Goal: Task Accomplishment & Management: Complete application form

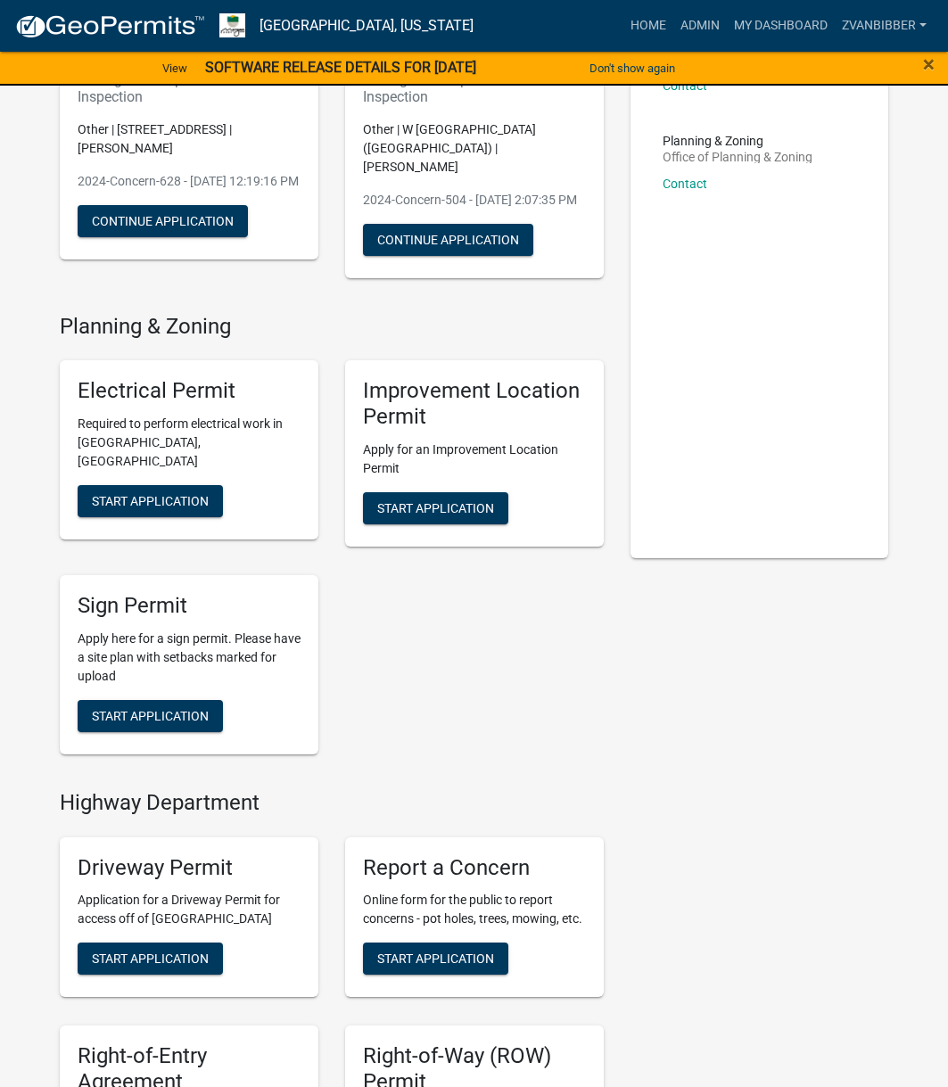
scroll to position [535, 0]
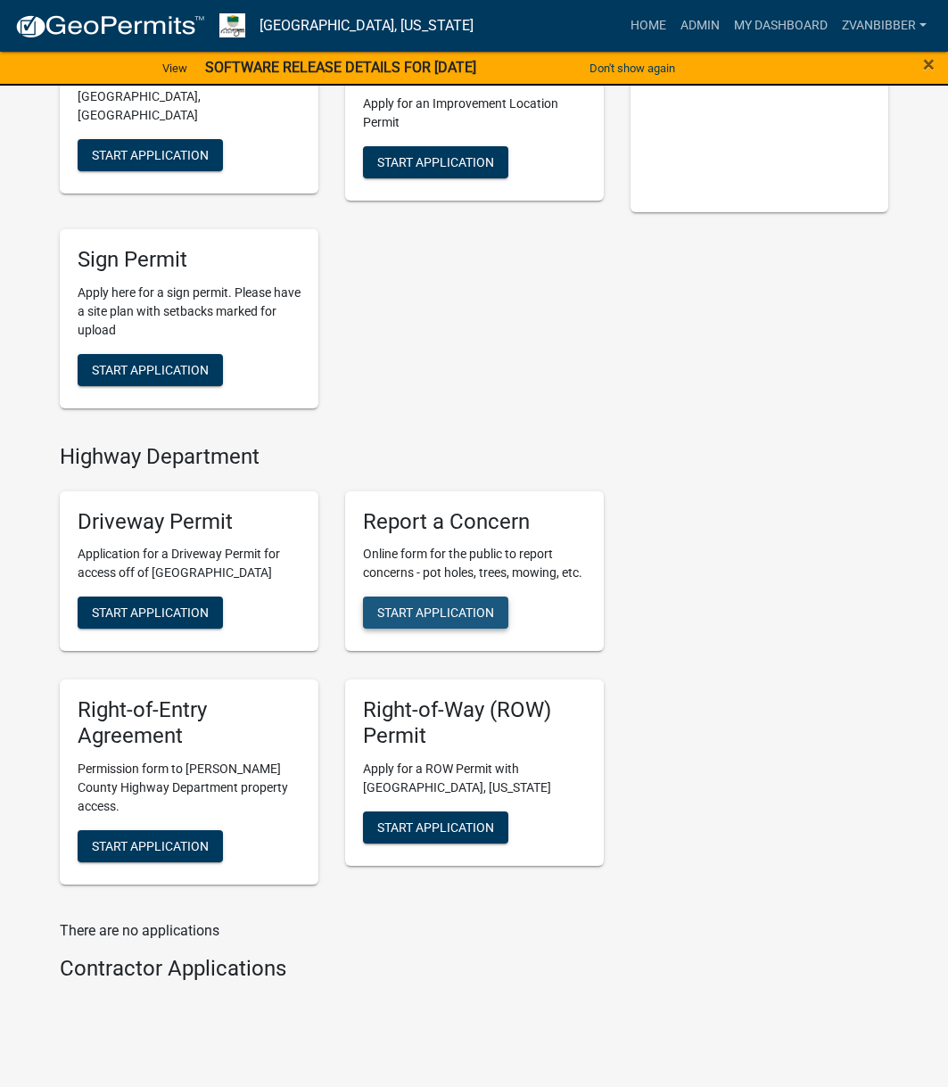
click at [418, 618] on span "Start Application" at bounding box center [435, 612] width 117 height 14
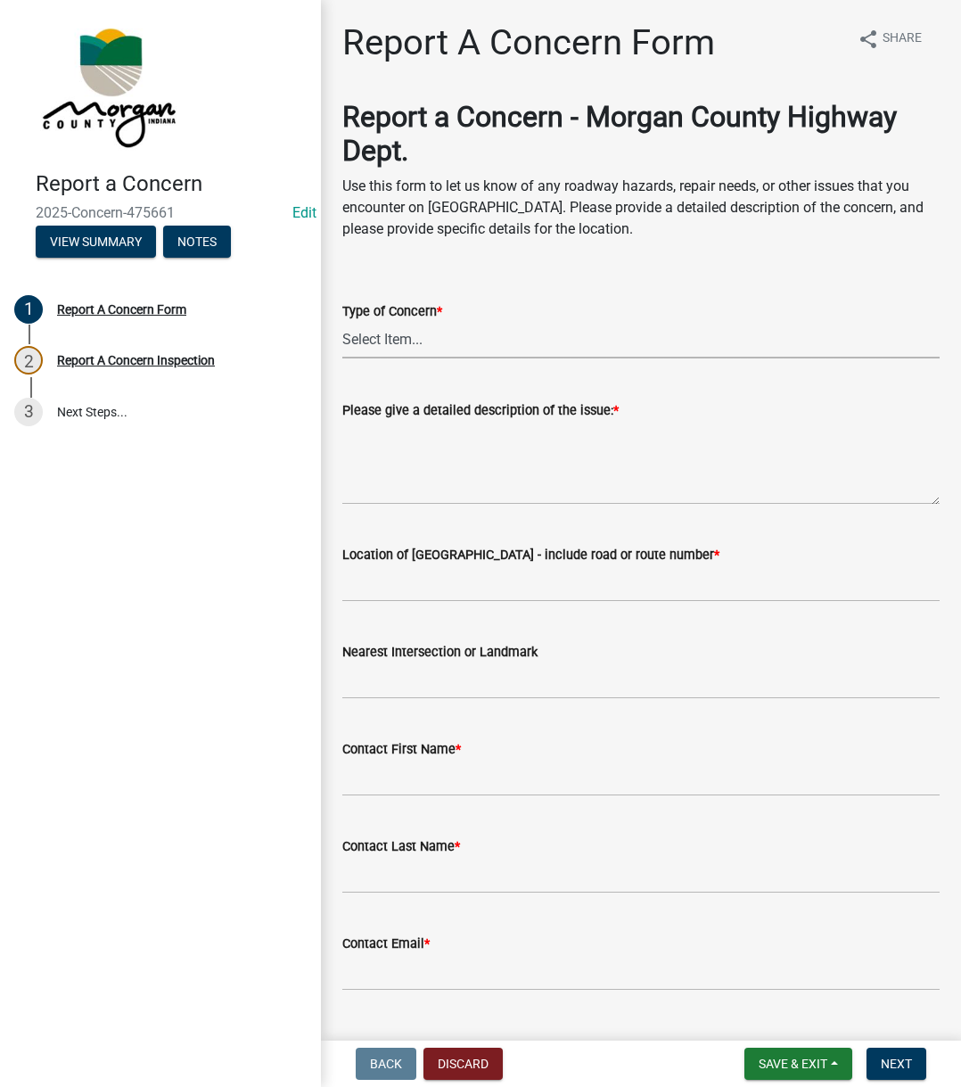
click at [419, 329] on select "Select Item... Pot Hole Patching Ditch Tree Sign Mowing Culvert Other" at bounding box center [640, 340] width 597 height 37
click at [342, 322] on select "Select Item... Pot Hole Patching Ditch Tree Sign Mowing Culvert Other" at bounding box center [640, 340] width 597 height 37
select select "3582e9dc-d8cd-4526-a2d9-157cc62522fd"
click at [439, 414] on label "Please give a detailed description of the issue: *" at bounding box center [480, 411] width 276 height 12
click at [439, 421] on textarea "Please give a detailed description of the issue: *" at bounding box center [640, 463] width 597 height 84
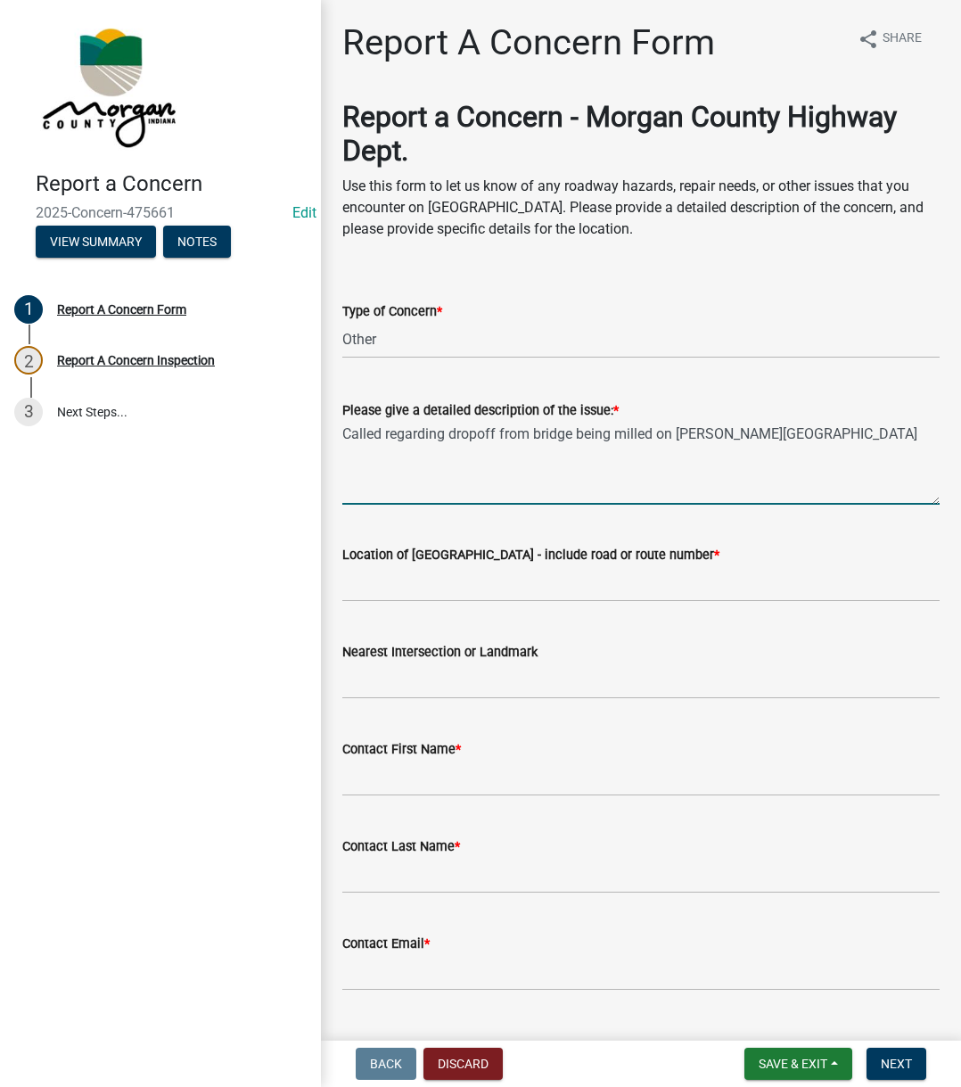
type textarea "Called regarding dropoff from bridge being milled on [PERSON_NAME][GEOGRAPHIC_D…"
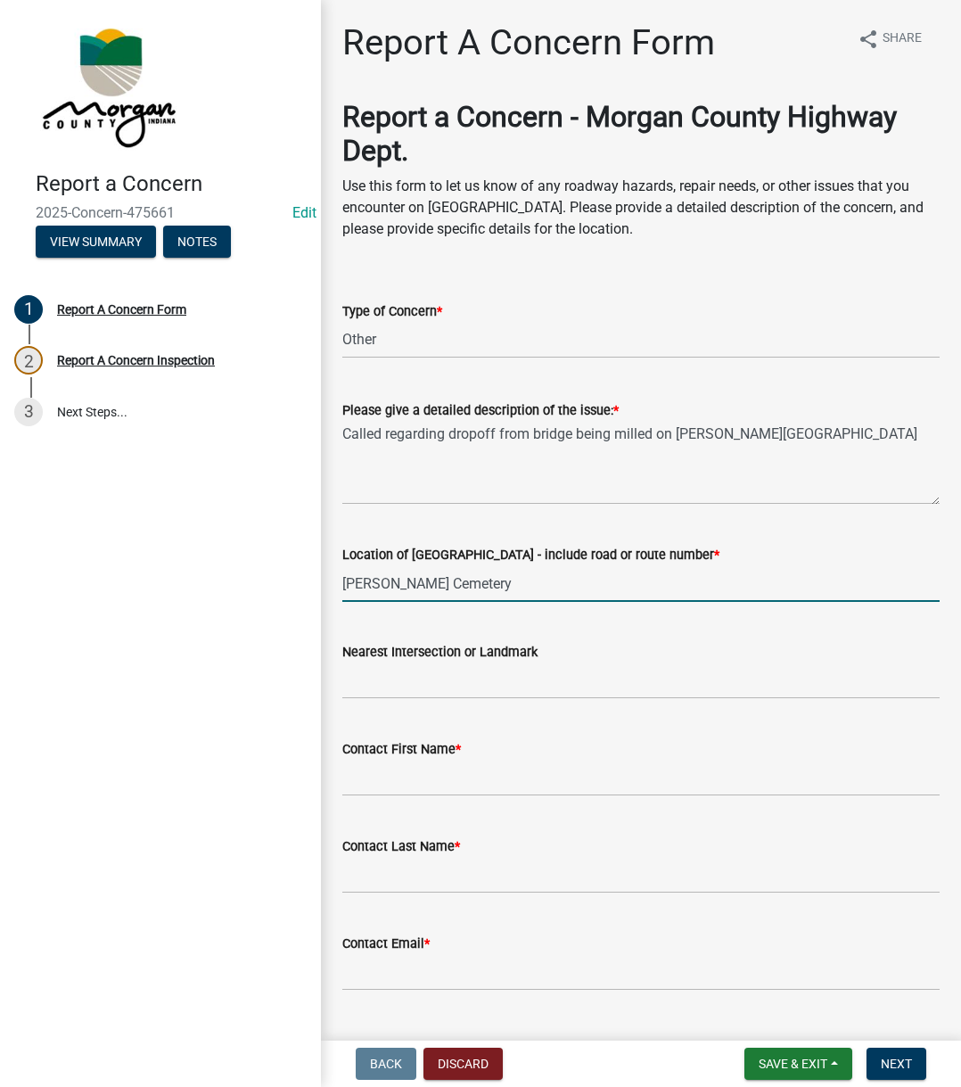
type input "[PERSON_NAME] Cemetery"
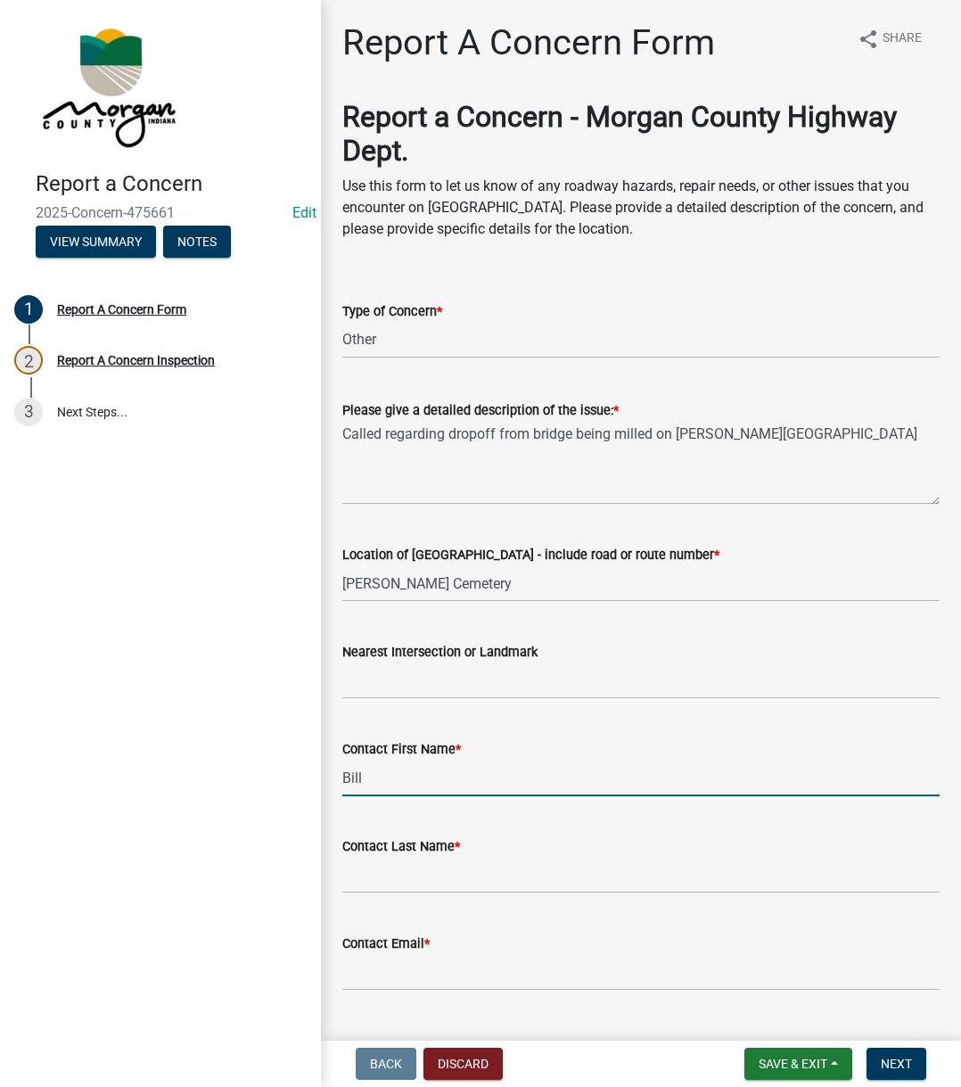
type input "Bill"
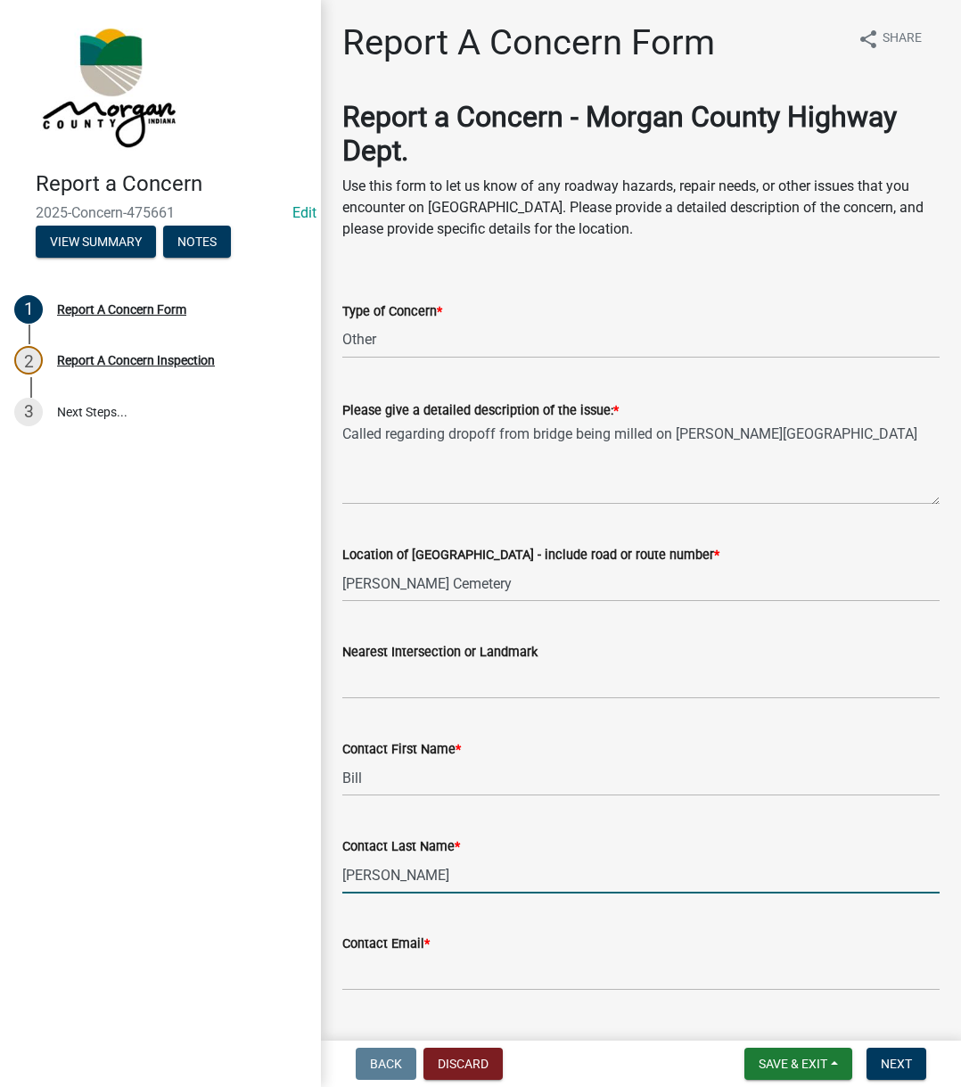
type input "[PERSON_NAME]"
type input "[EMAIL_ADDRESS][DOMAIN_NAME]"
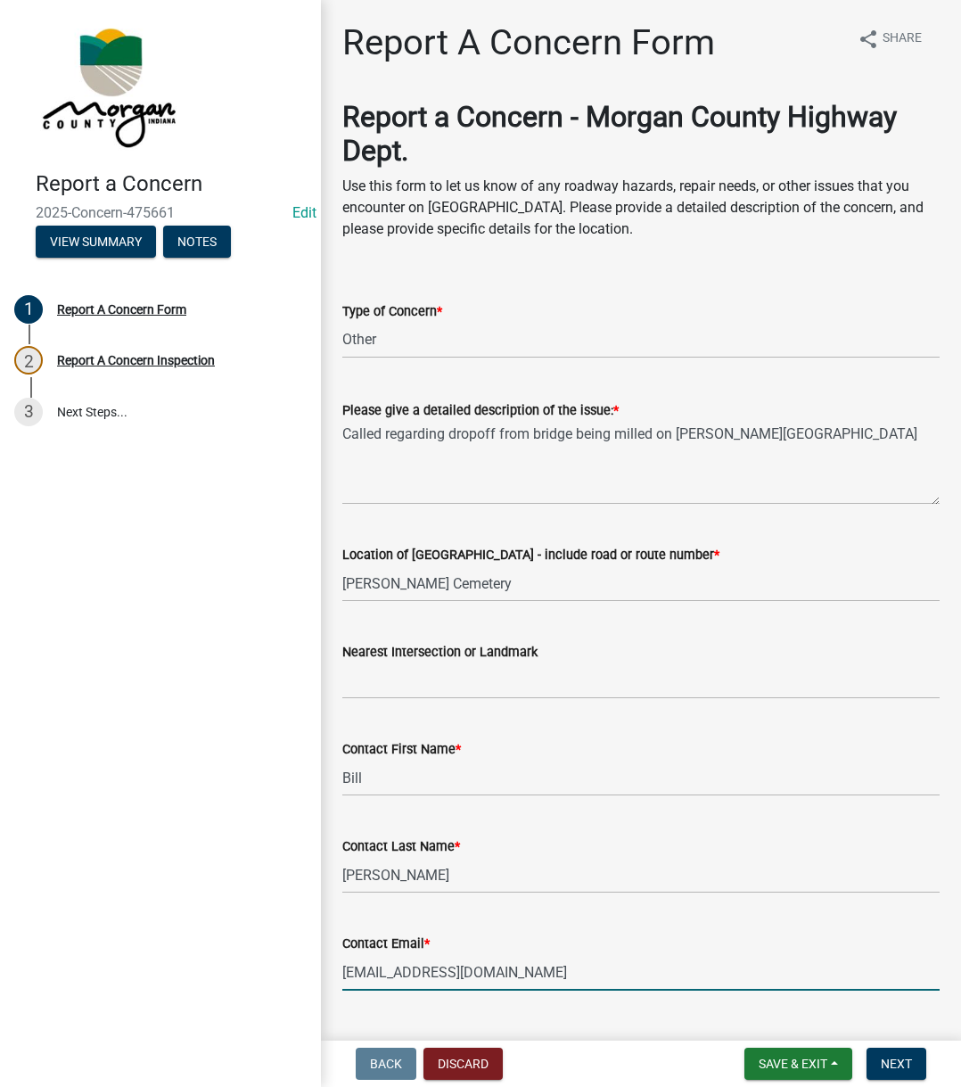
scroll to position [305, 0]
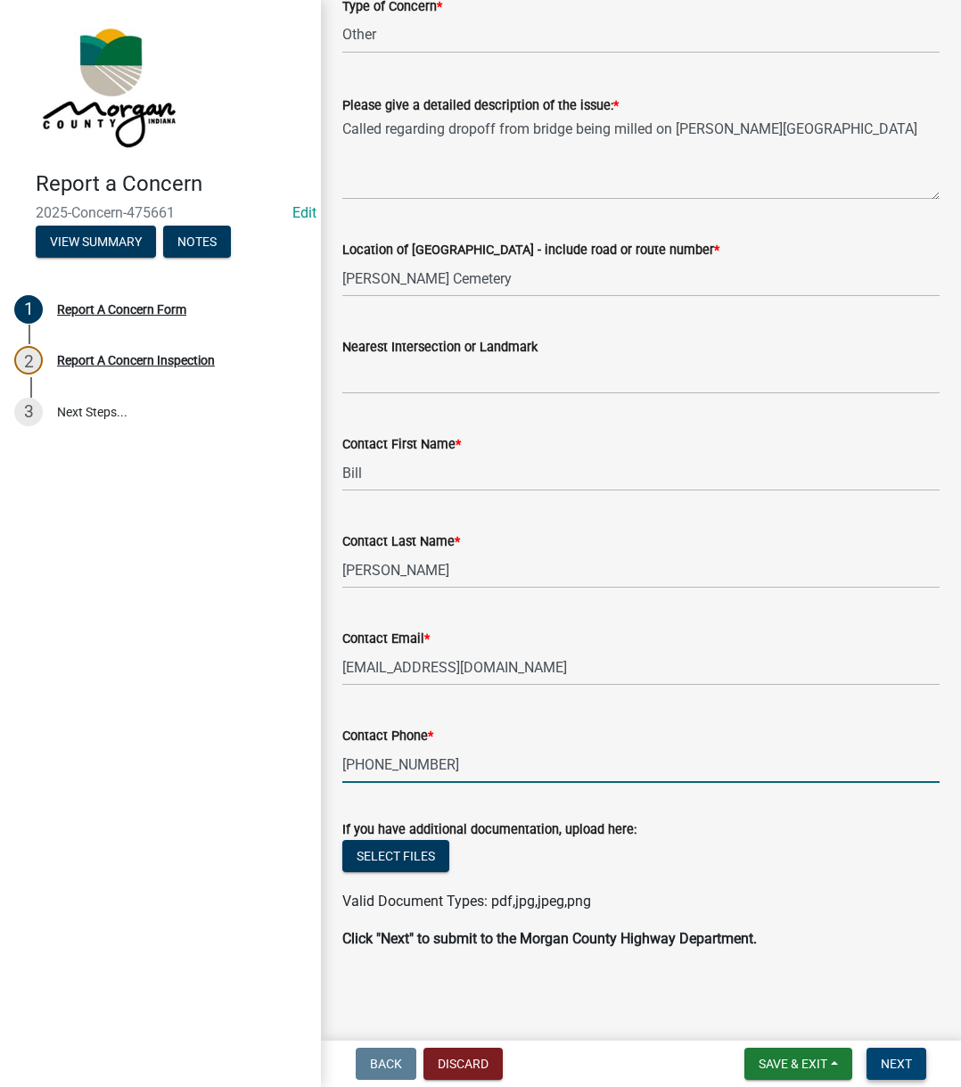
type input "[PHONE_NUMBER]"
click at [889, 1049] on button "Next" at bounding box center [896, 1063] width 60 height 32
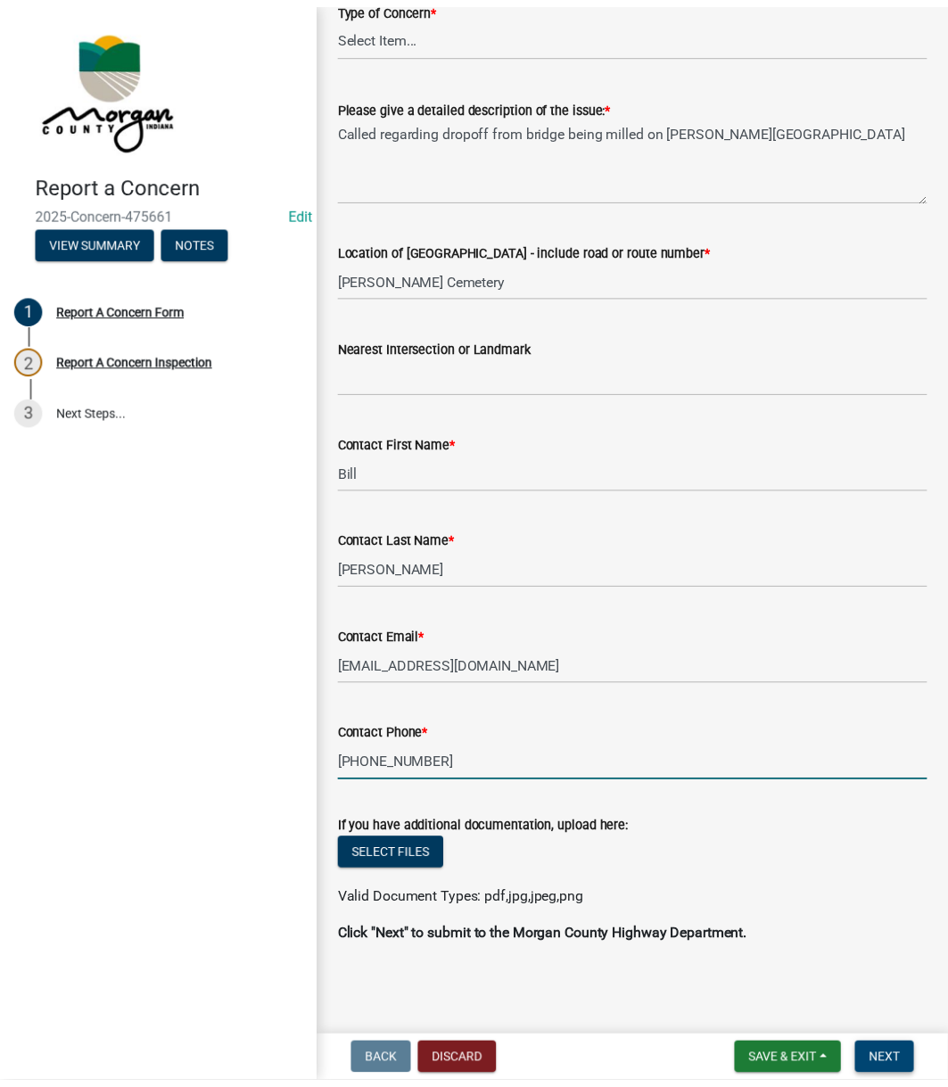
scroll to position [0, 0]
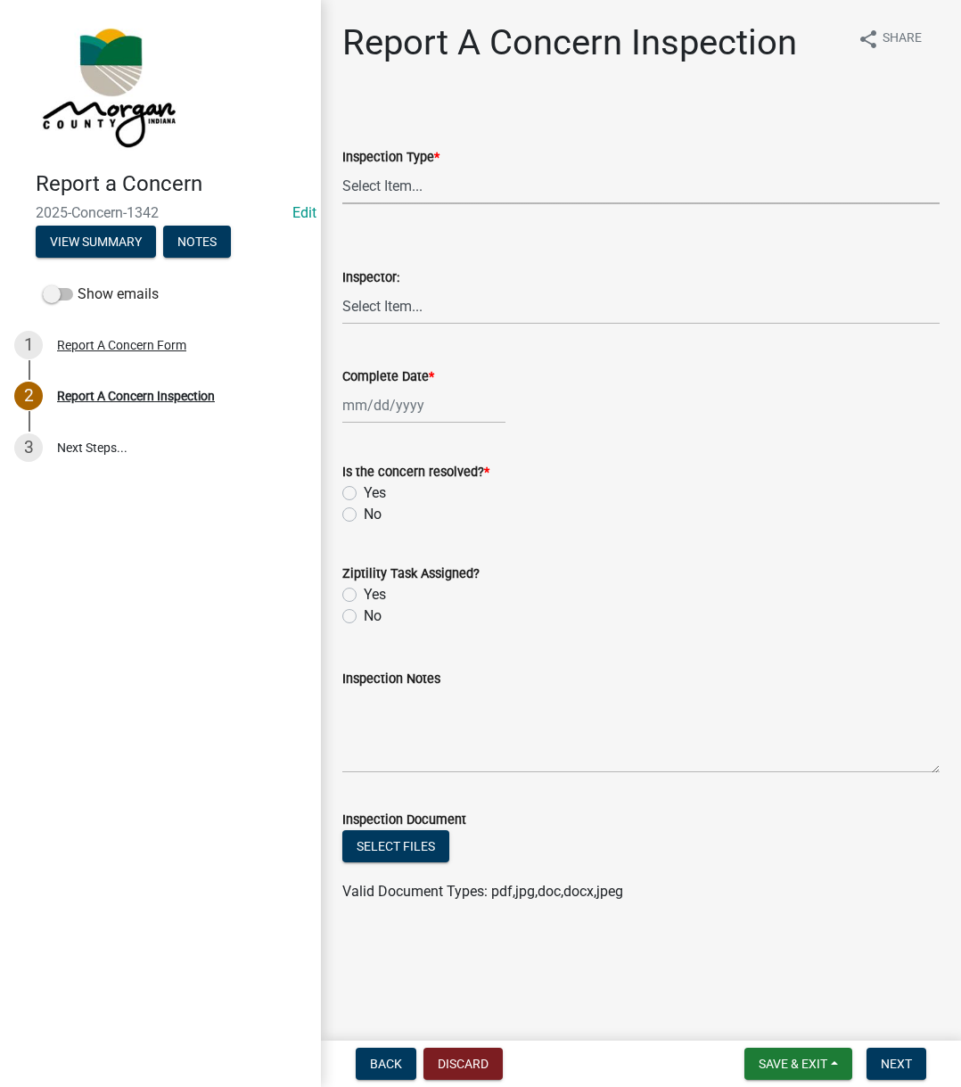
click at [489, 185] on select "Select Item... Pot Hole Patching Ditch Tree Sign Mowing Culvert Other" at bounding box center [640, 186] width 597 height 37
click at [342, 168] on select "Select Item... Pot Hole Patching Ditch Tree Sign Mowing Culvert Other" at bounding box center [640, 186] width 597 height 37
select select "3582e9dc-d8cd-4526-a2d9-157cc62522fd"
click at [423, 306] on select "Select Item... [PERSON_NAME] [PERSON_NAME] [PERSON_NAME] [PERSON_NAME] [PERSON_…" at bounding box center [640, 306] width 597 height 37
click at [342, 288] on select "Select Item... [PERSON_NAME] [PERSON_NAME] [PERSON_NAME] [PERSON_NAME] [PERSON_…" at bounding box center [640, 306] width 597 height 37
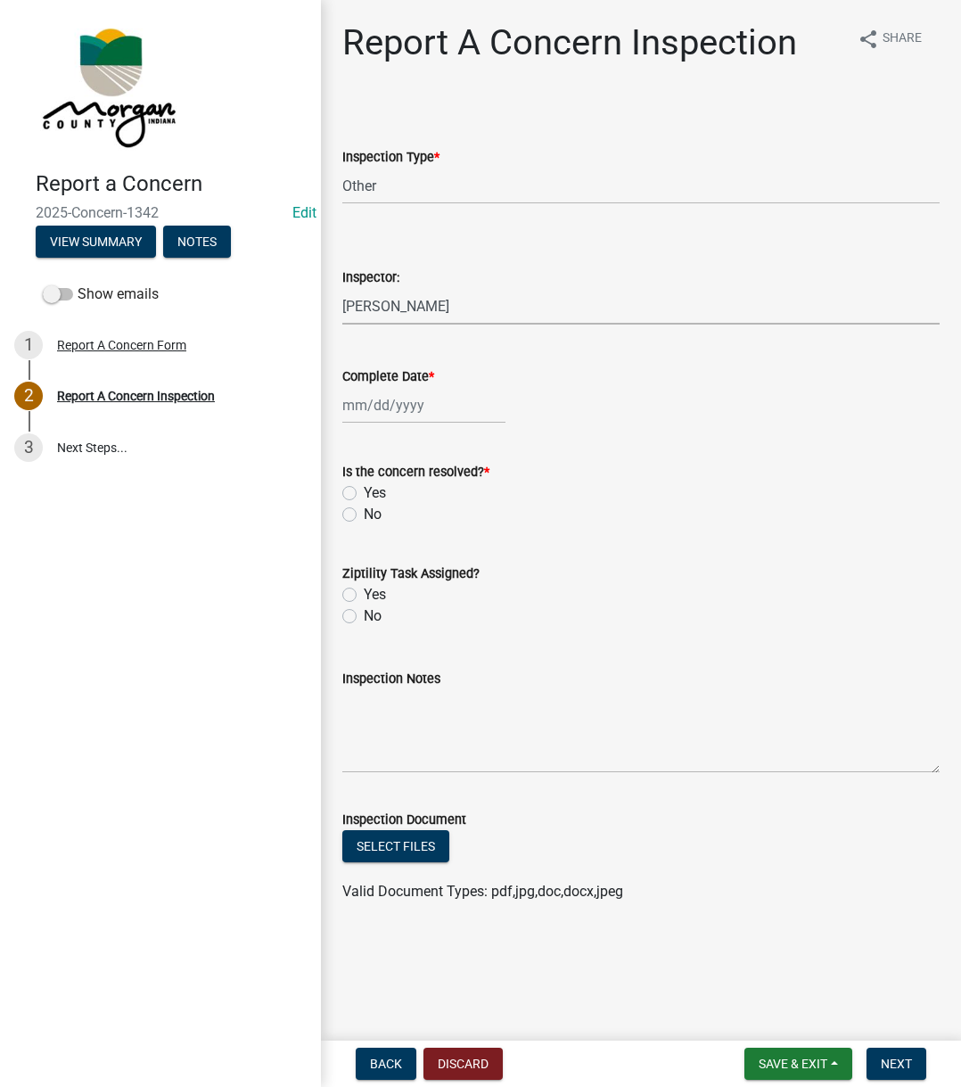
select select "742eb044-fc58-4034-b35e-1550e746fcda"
click at [390, 390] on div at bounding box center [423, 405] width 163 height 37
select select "9"
select select "2025"
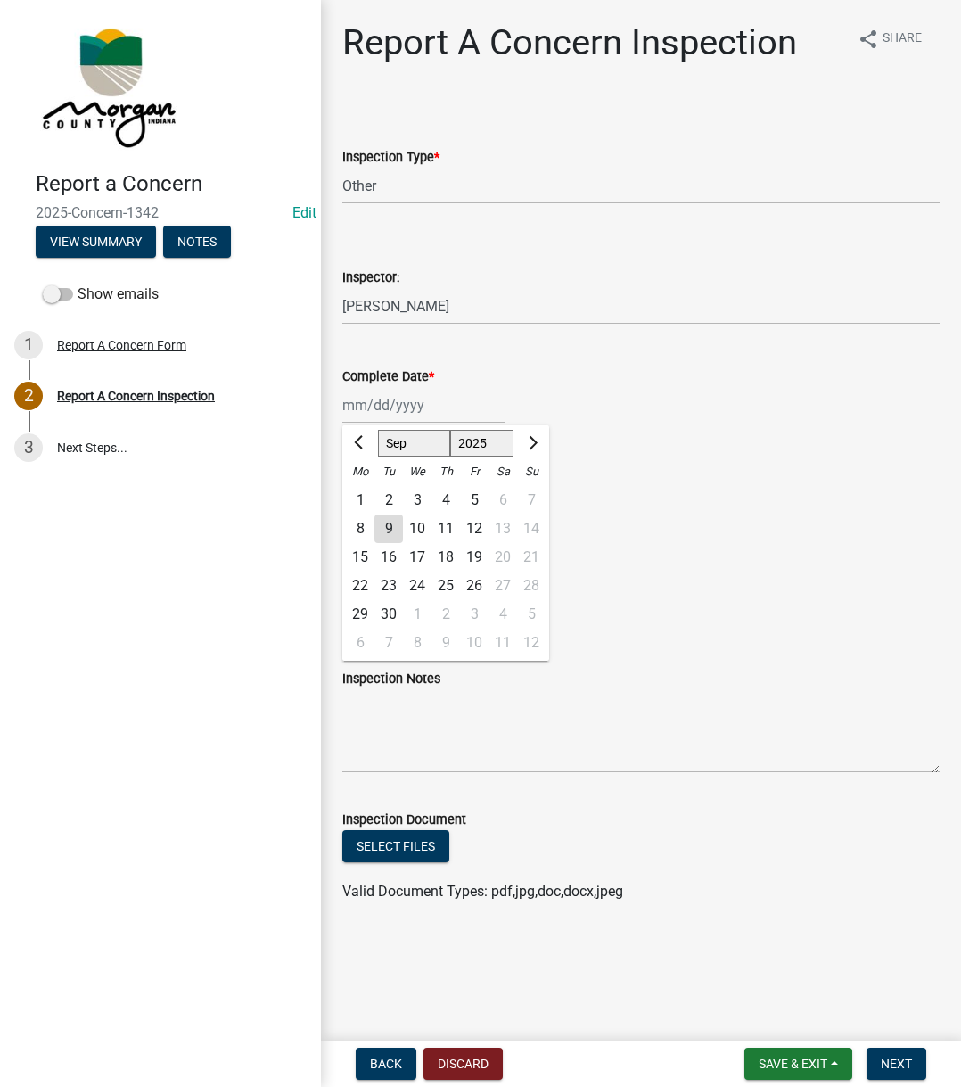
drag, startPoint x: 388, startPoint y: 528, endPoint x: 377, endPoint y: 501, distance: 28.8
click at [387, 528] on div "9" at bounding box center [388, 528] width 29 height 29
type input "[DATE]"
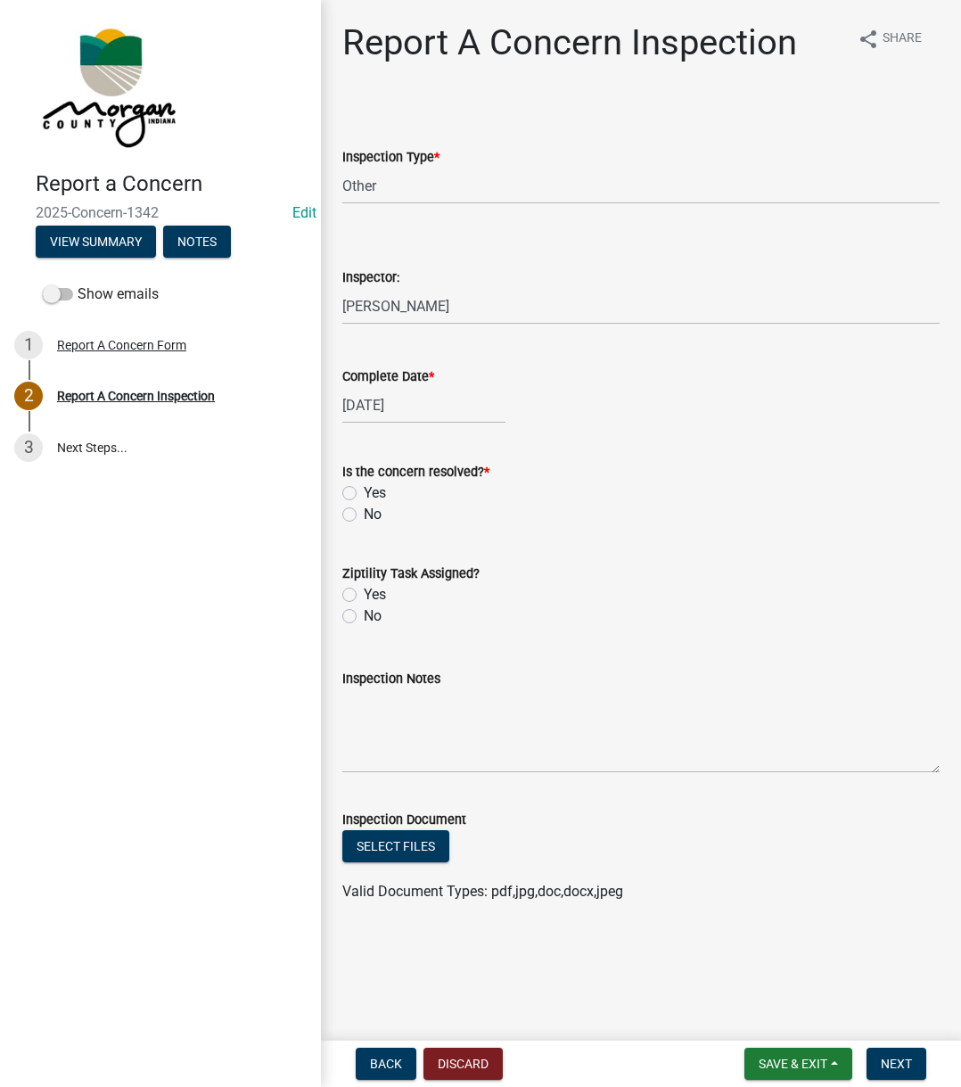
click at [364, 490] on label "Yes" at bounding box center [375, 492] width 22 height 21
click at [364, 490] on input "Yes" at bounding box center [370, 488] width 12 height 12
radio input "true"
click at [364, 619] on label "No" at bounding box center [373, 615] width 18 height 21
click at [364, 617] on input "No" at bounding box center [370, 611] width 12 height 12
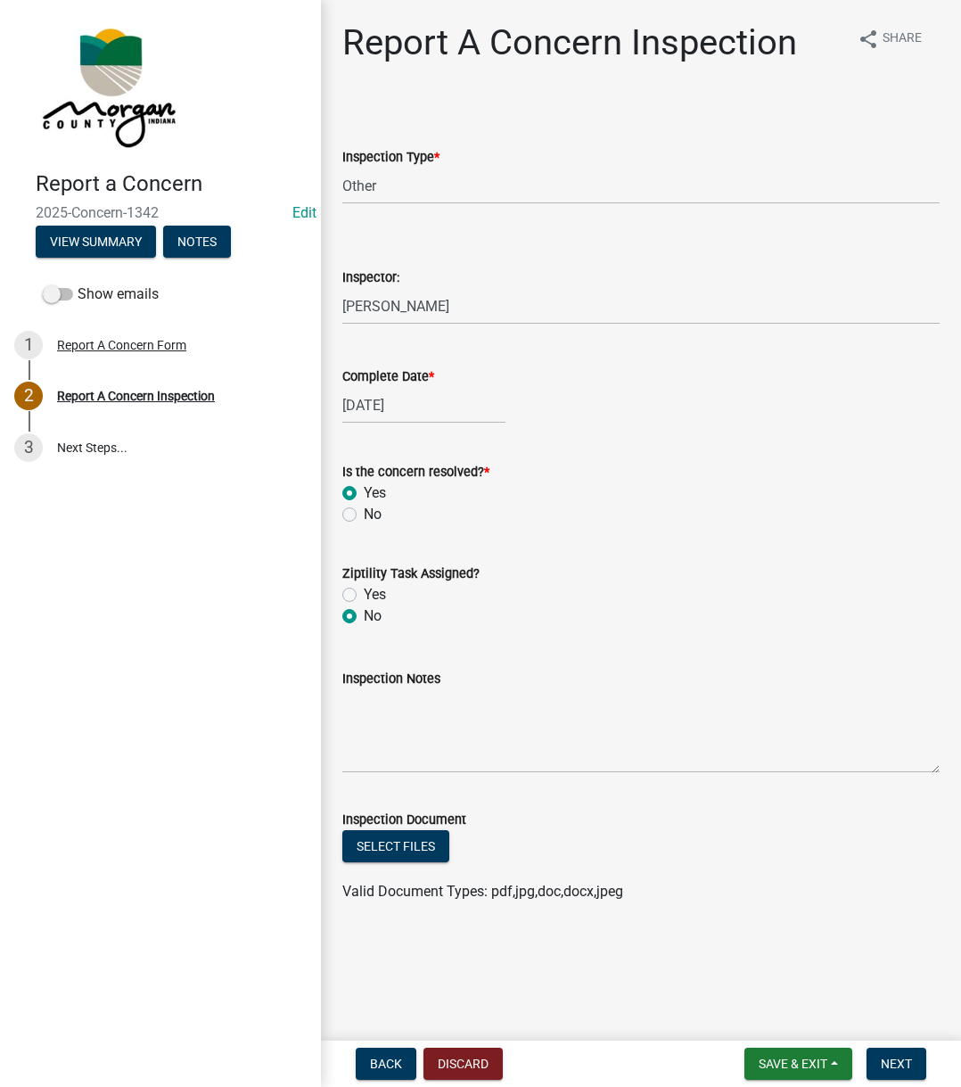
radio input "true"
click at [408, 732] on textarea "Inspection Notes" at bounding box center [640, 731] width 597 height 84
type textarea "Texted [PERSON_NAME] to let him know"
click at [892, 1052] on button "Next" at bounding box center [896, 1063] width 60 height 32
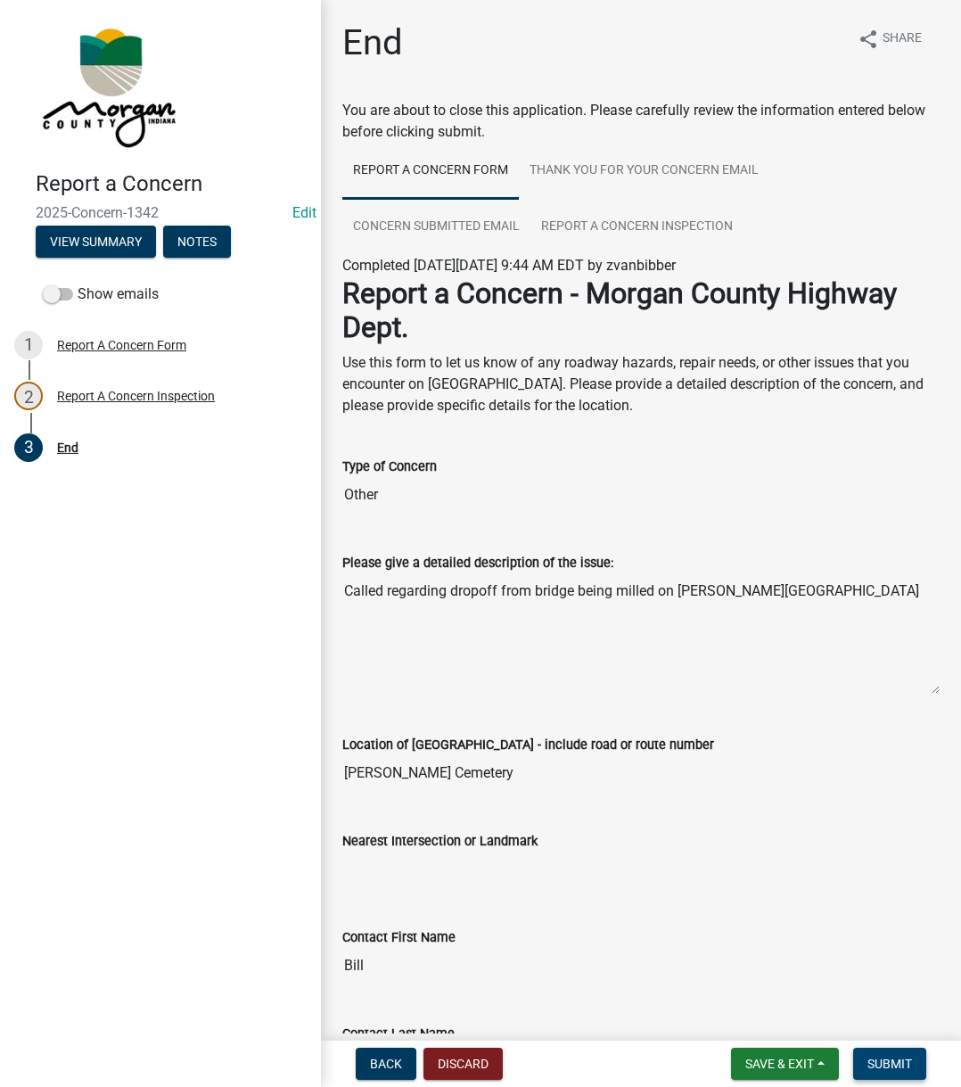
click at [892, 1052] on button "Submit" at bounding box center [889, 1063] width 73 height 32
